Goal: Task Accomplishment & Management: Use online tool/utility

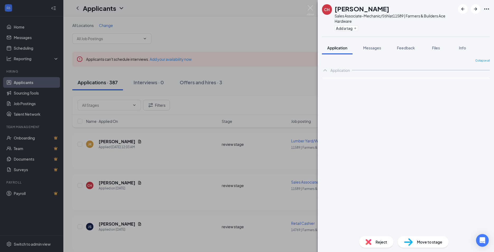
click at [487, 9] on icon "Ellipses" at bounding box center [486, 8] width 5 height 1
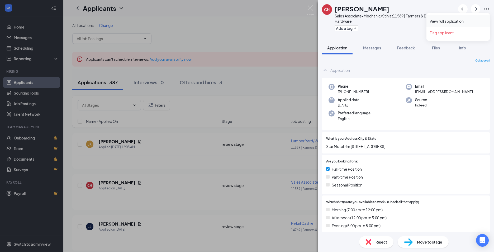
click at [445, 22] on link "View full application" at bounding box center [458, 20] width 57 height 5
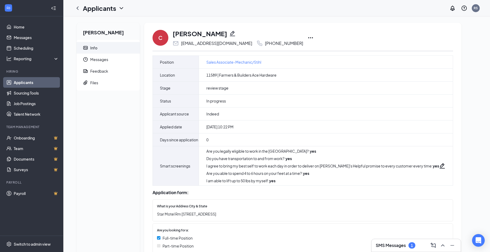
click at [308, 38] on icon "Ellipses" at bounding box center [311, 38] width 6 height 6
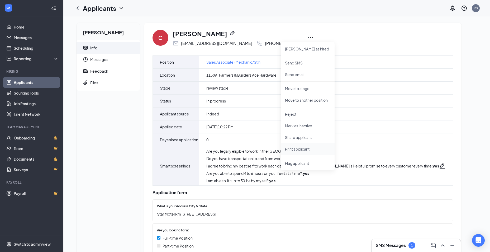
click at [291, 147] on p "Print applicant" at bounding box center [307, 148] width 45 height 5
